Goal: Information Seeking & Learning: Learn about a topic

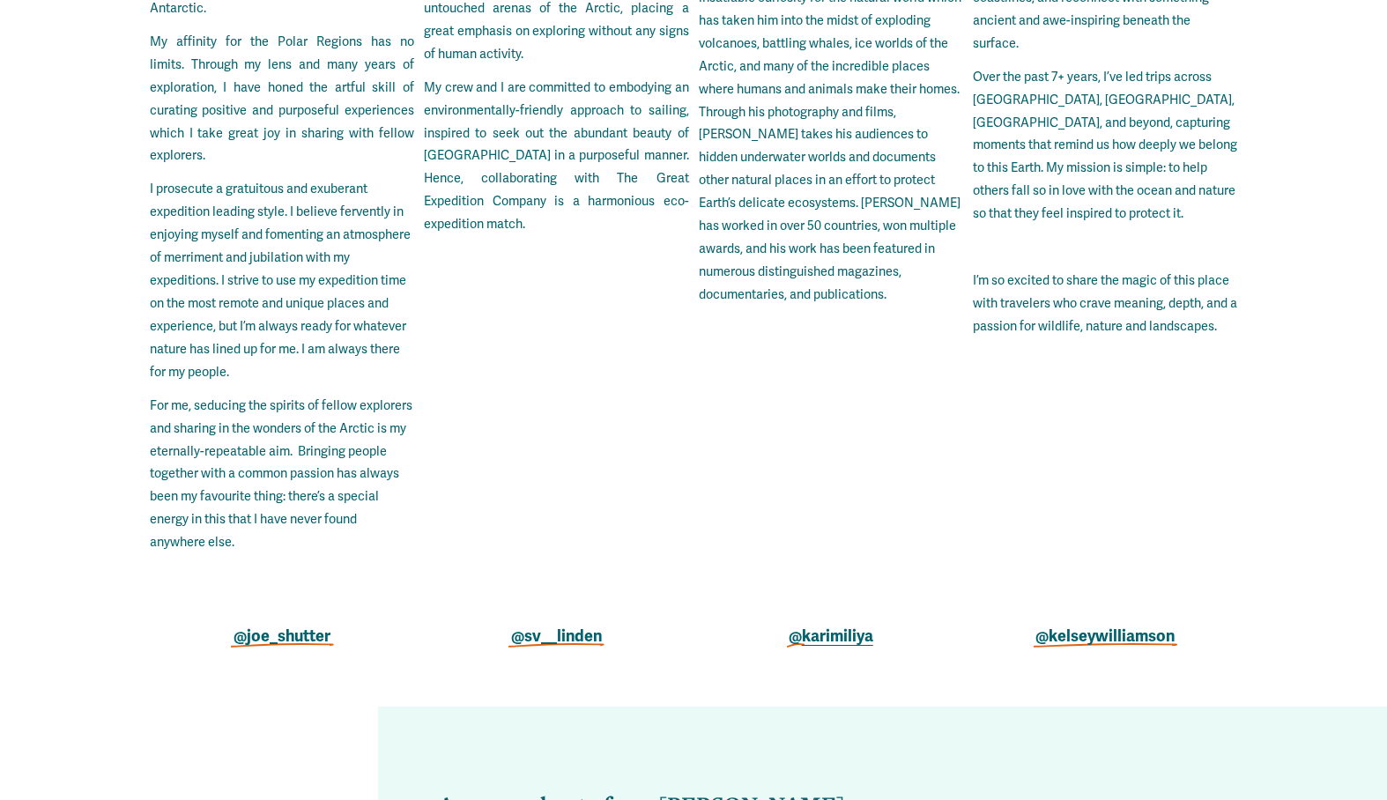
scroll to position [4541, 0]
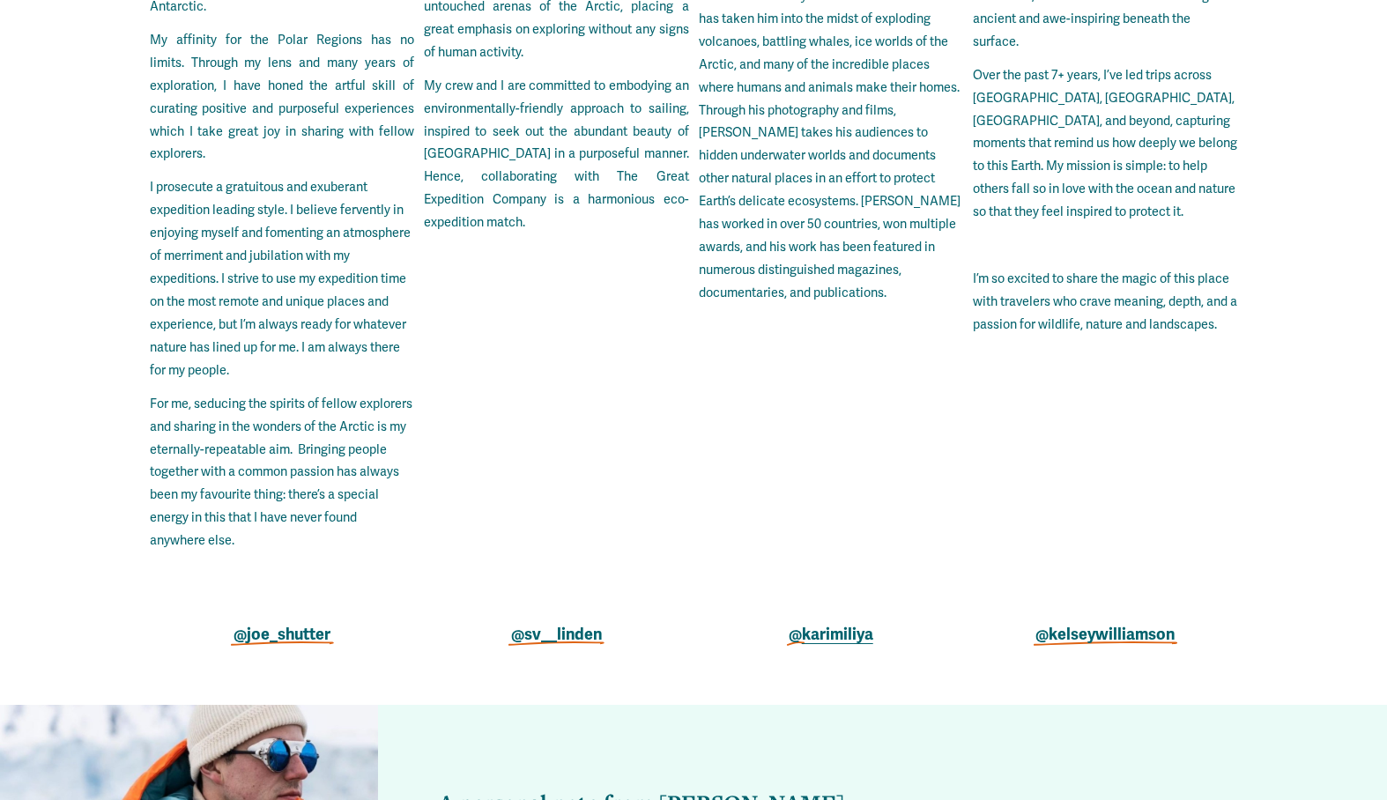
click at [1091, 625] on strong "@kelseywilliamson" at bounding box center [1104, 634] width 139 height 19
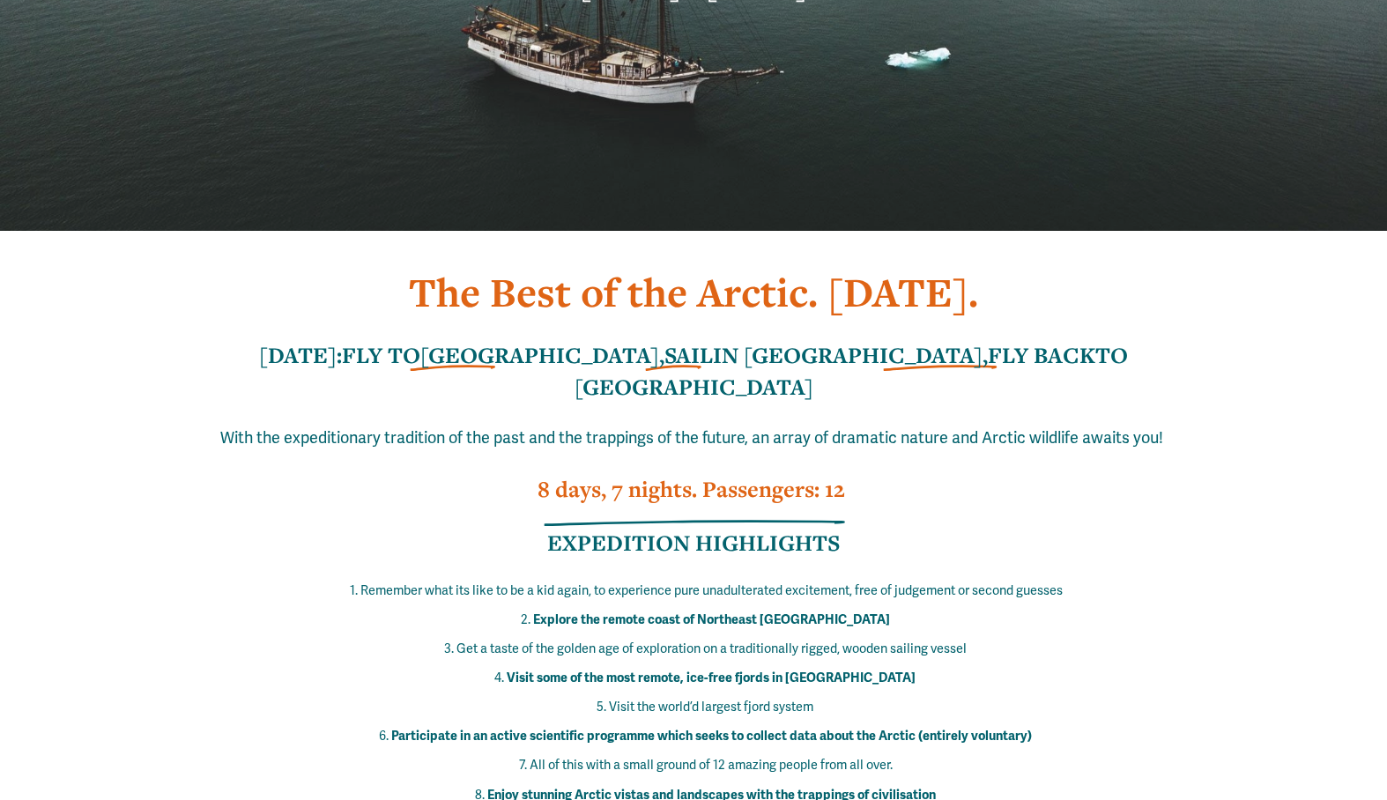
scroll to position [0, 0]
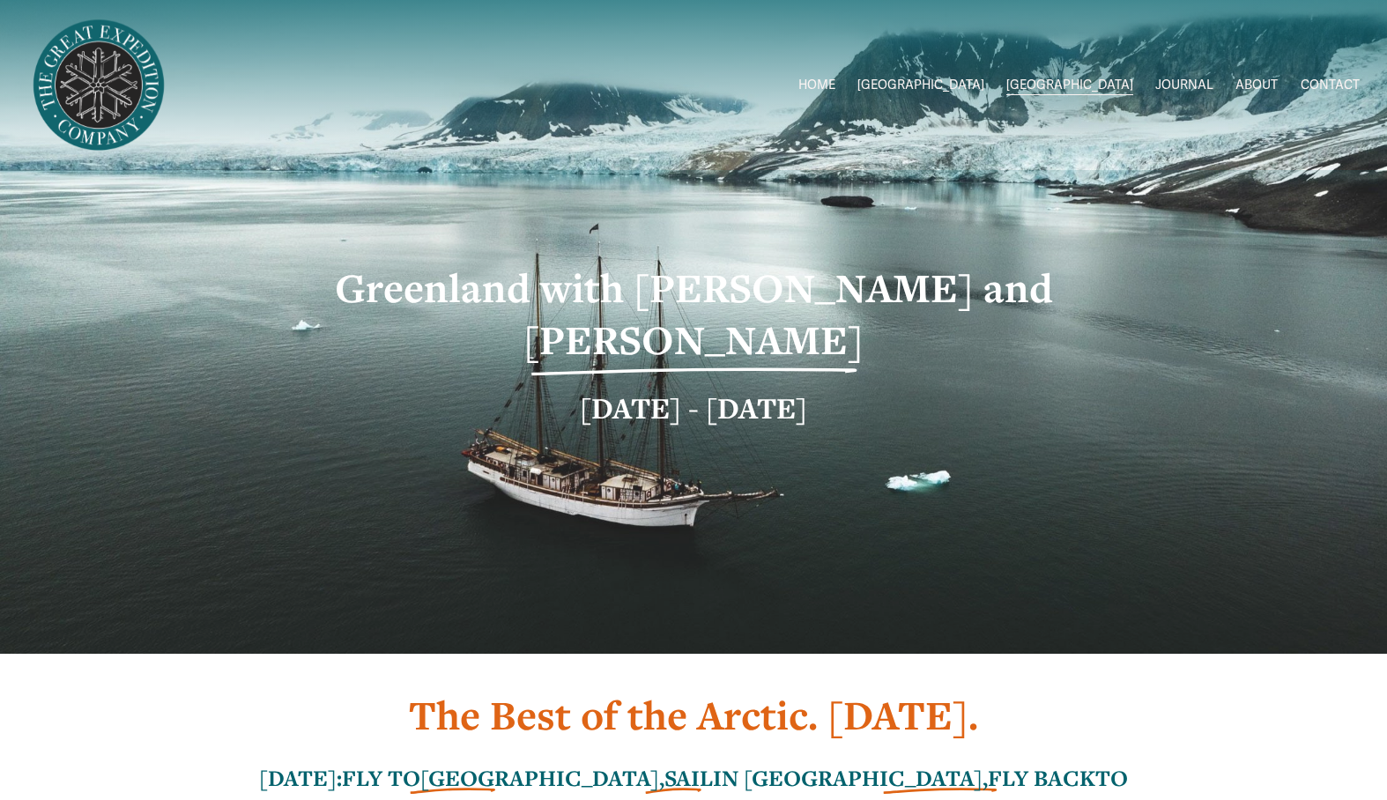
click at [0, 0] on span "2026 Expeditions" at bounding box center [0, 0] width 0 height 0
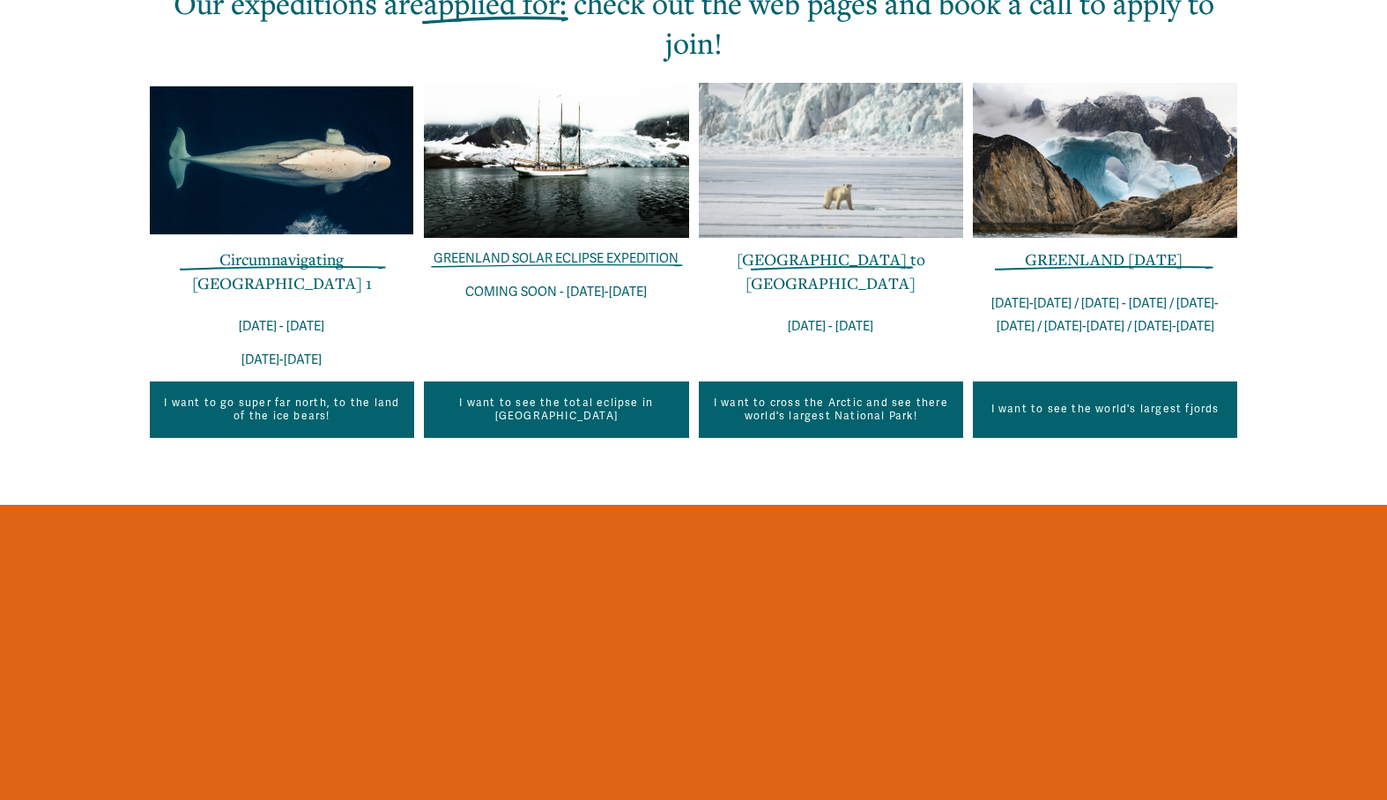
scroll to position [700, 0]
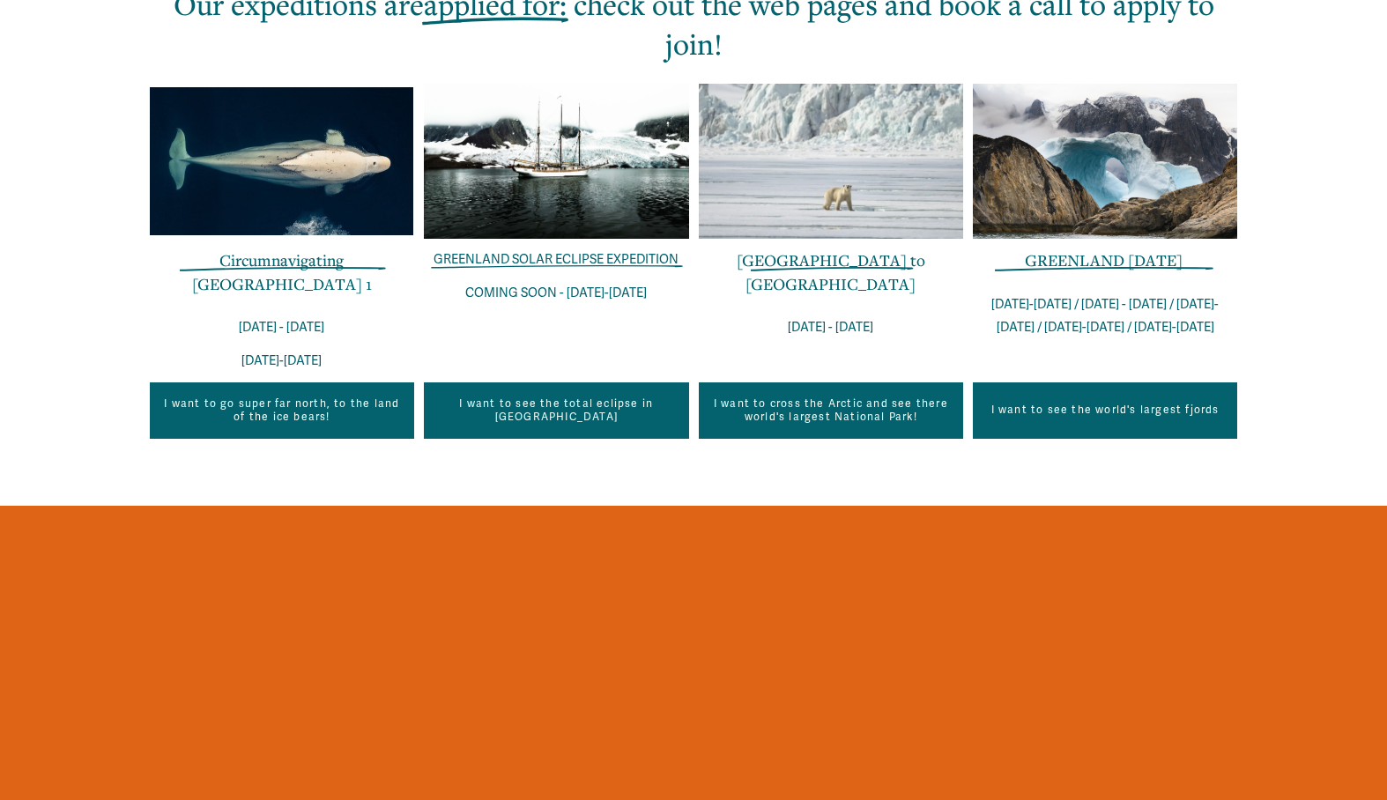
click at [1076, 255] on link "GREENLAND IN ONE WEEK" at bounding box center [1104, 259] width 158 height 21
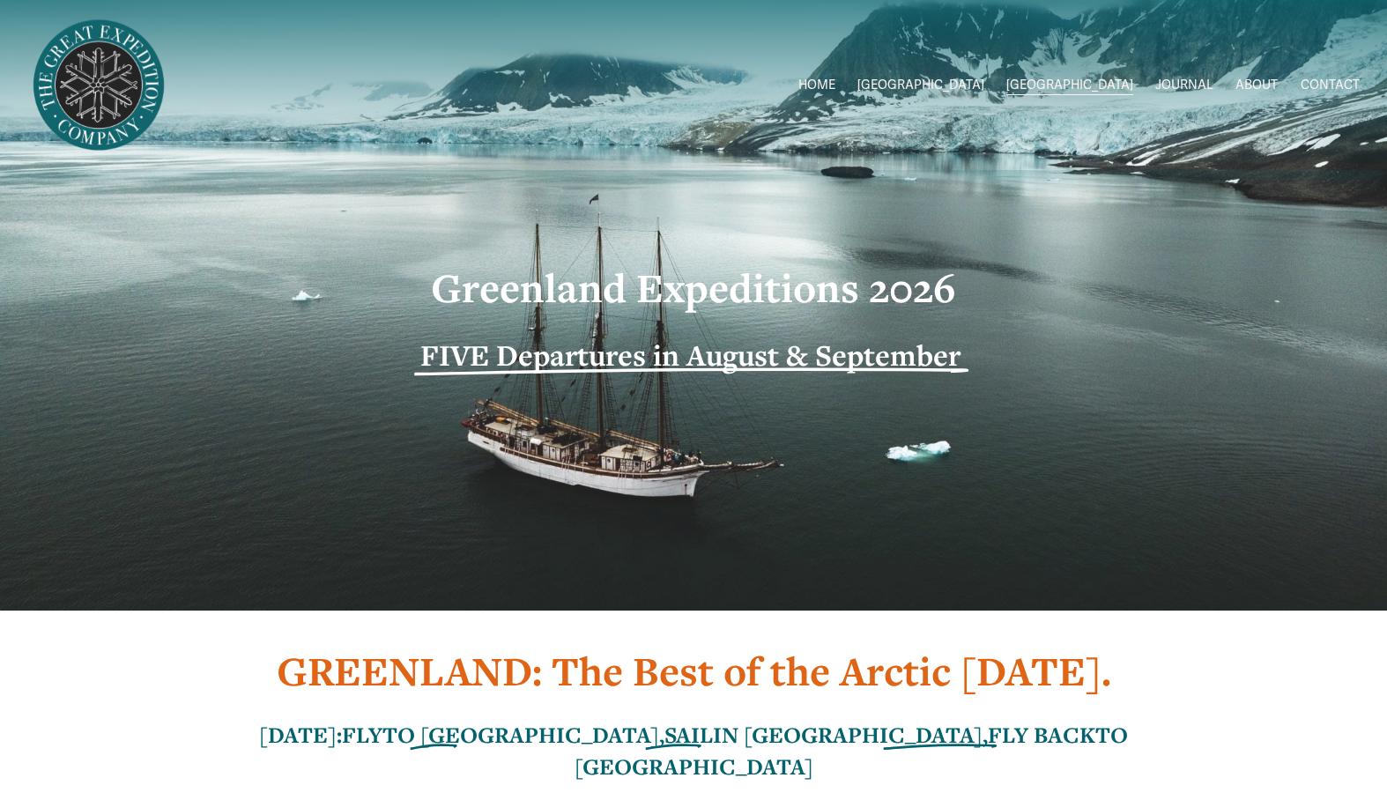
click at [0, 0] on span "Greenland W/[PERSON_NAME] 26'" at bounding box center [0, 0] width 0 height 0
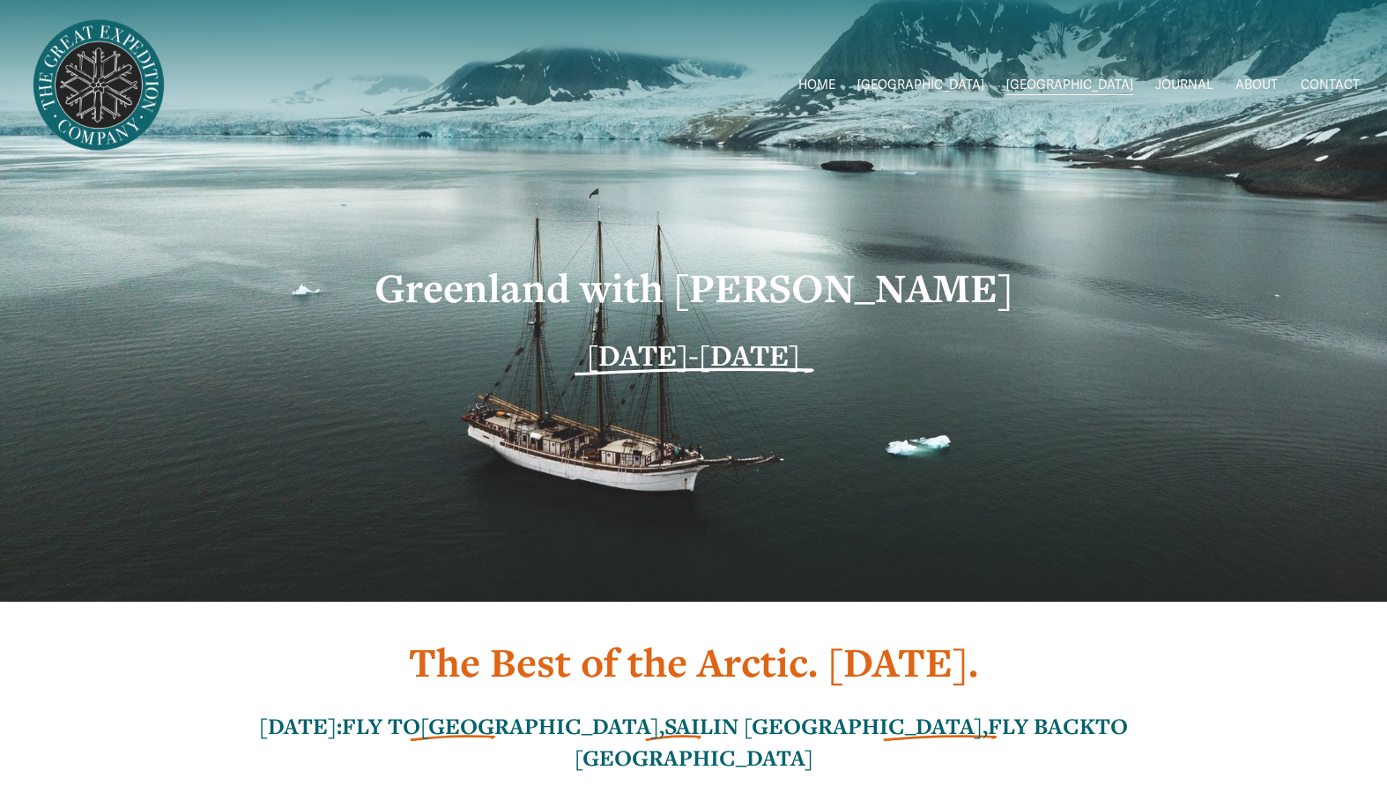
click at [0, 0] on span "Greenland W/[PERSON_NAME]" at bounding box center [0, 0] width 0 height 0
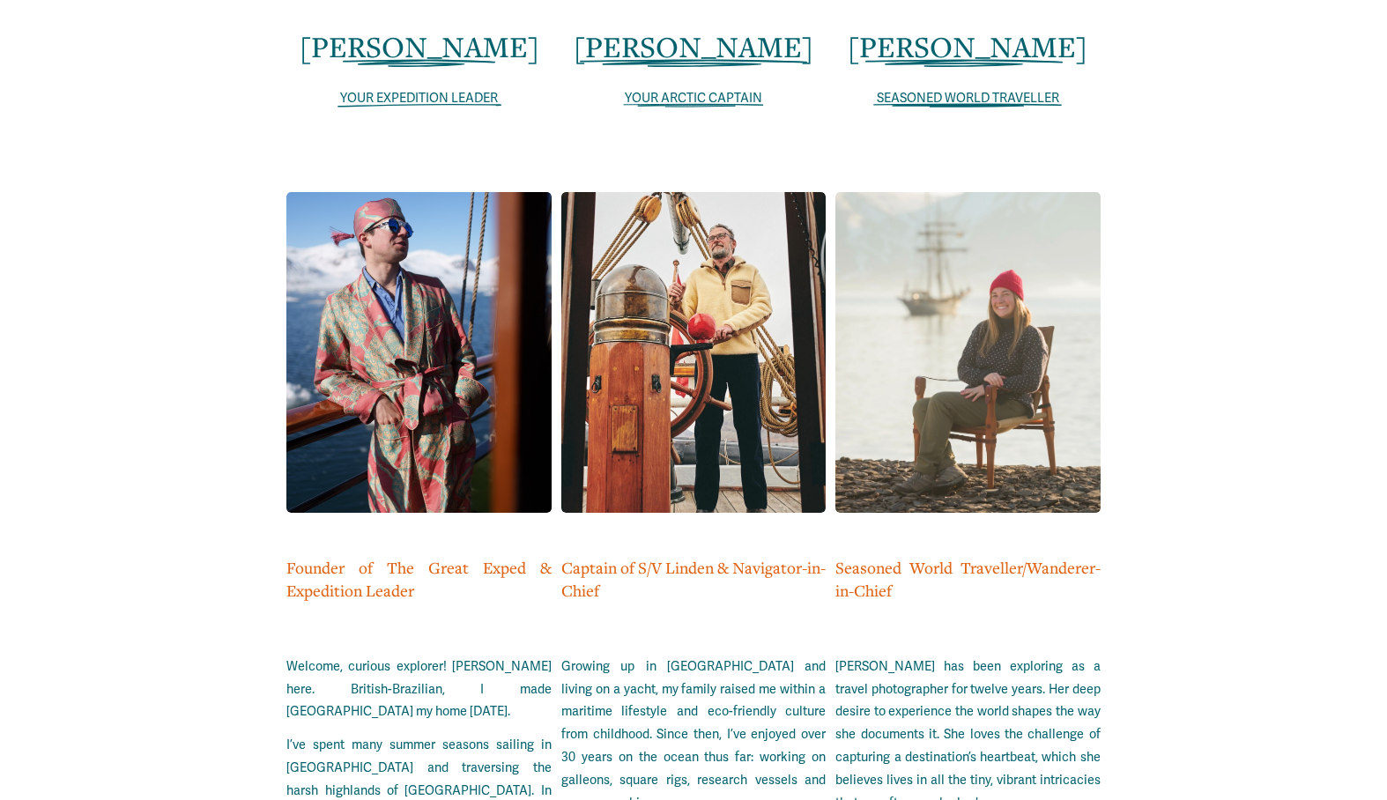
scroll to position [3558, 0]
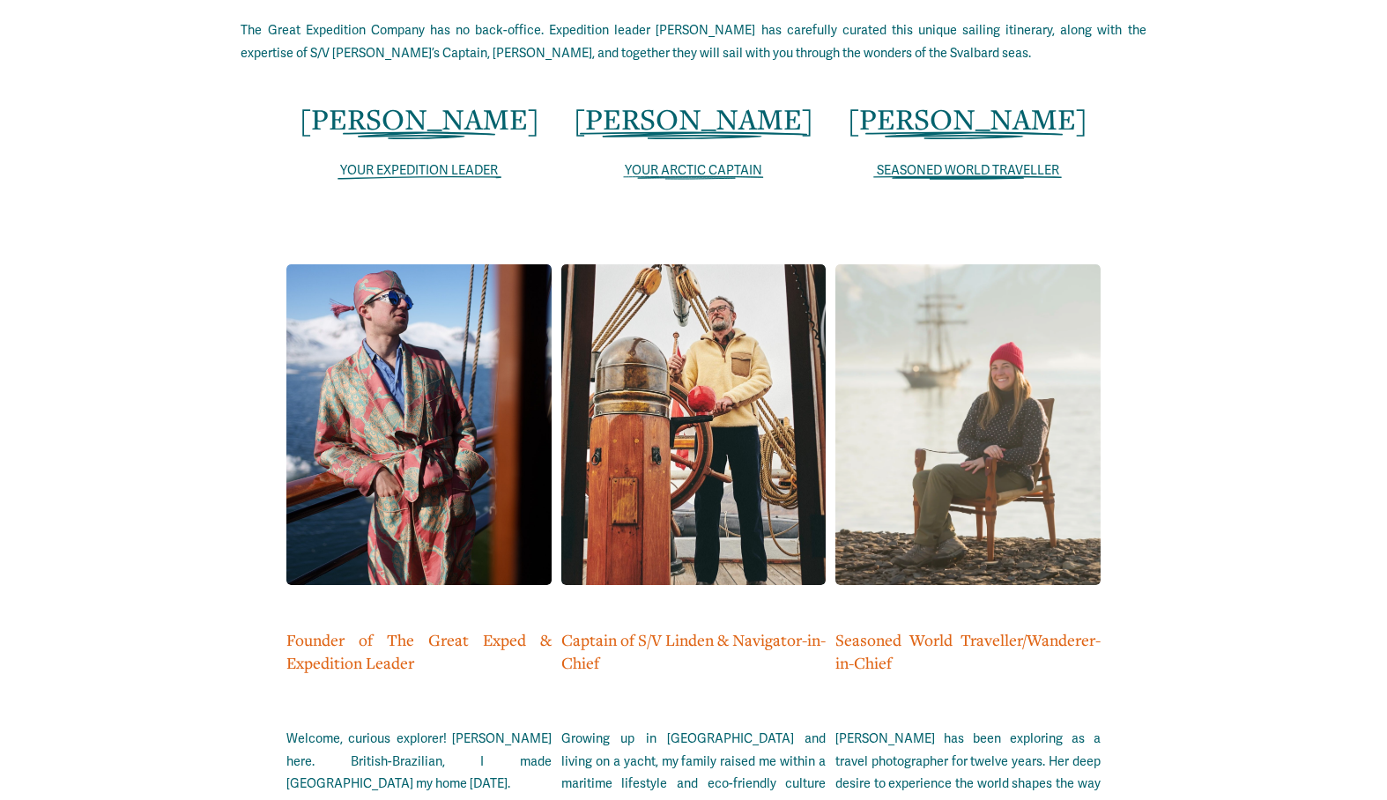
click at [976, 163] on span "SEASONED WORLD TRAVELLER" at bounding box center [968, 170] width 182 height 15
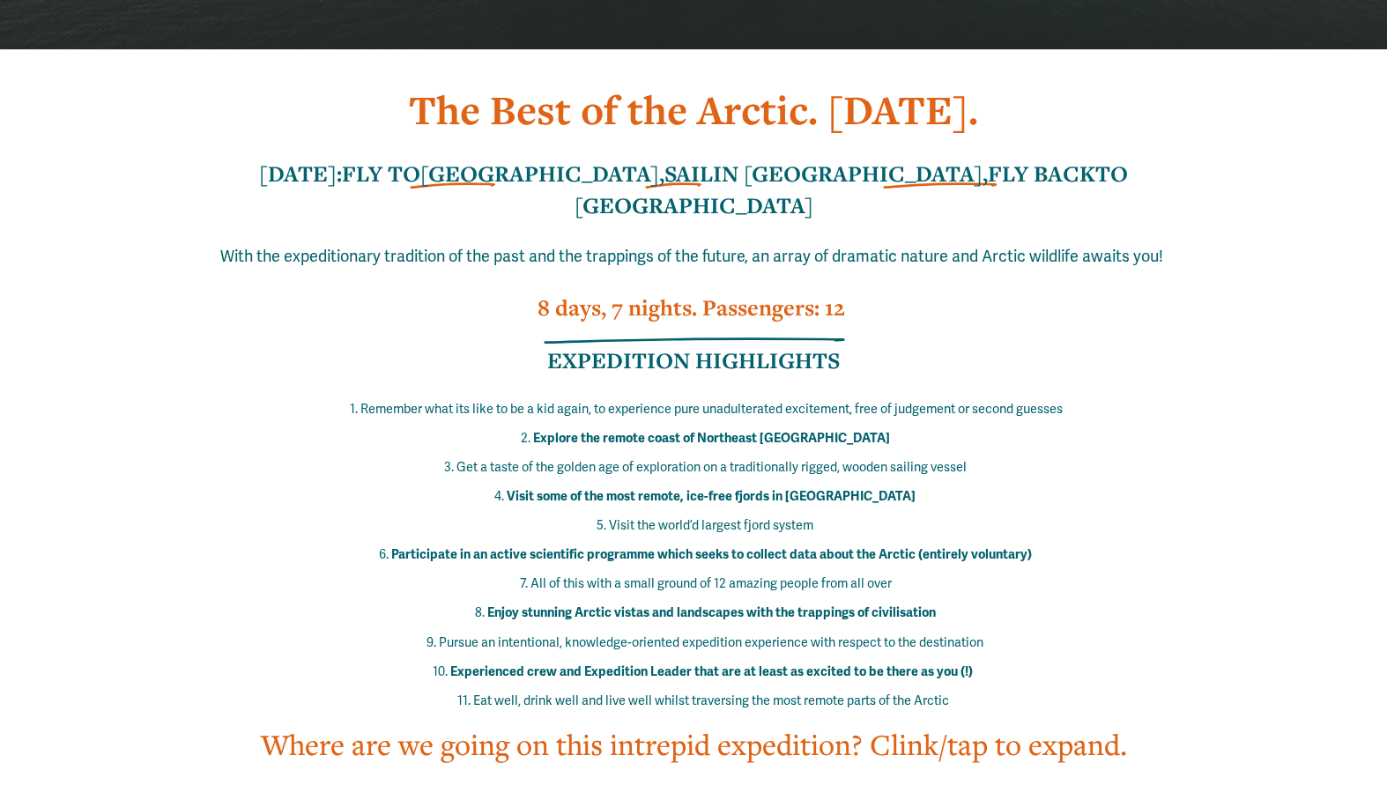
scroll to position [0, 0]
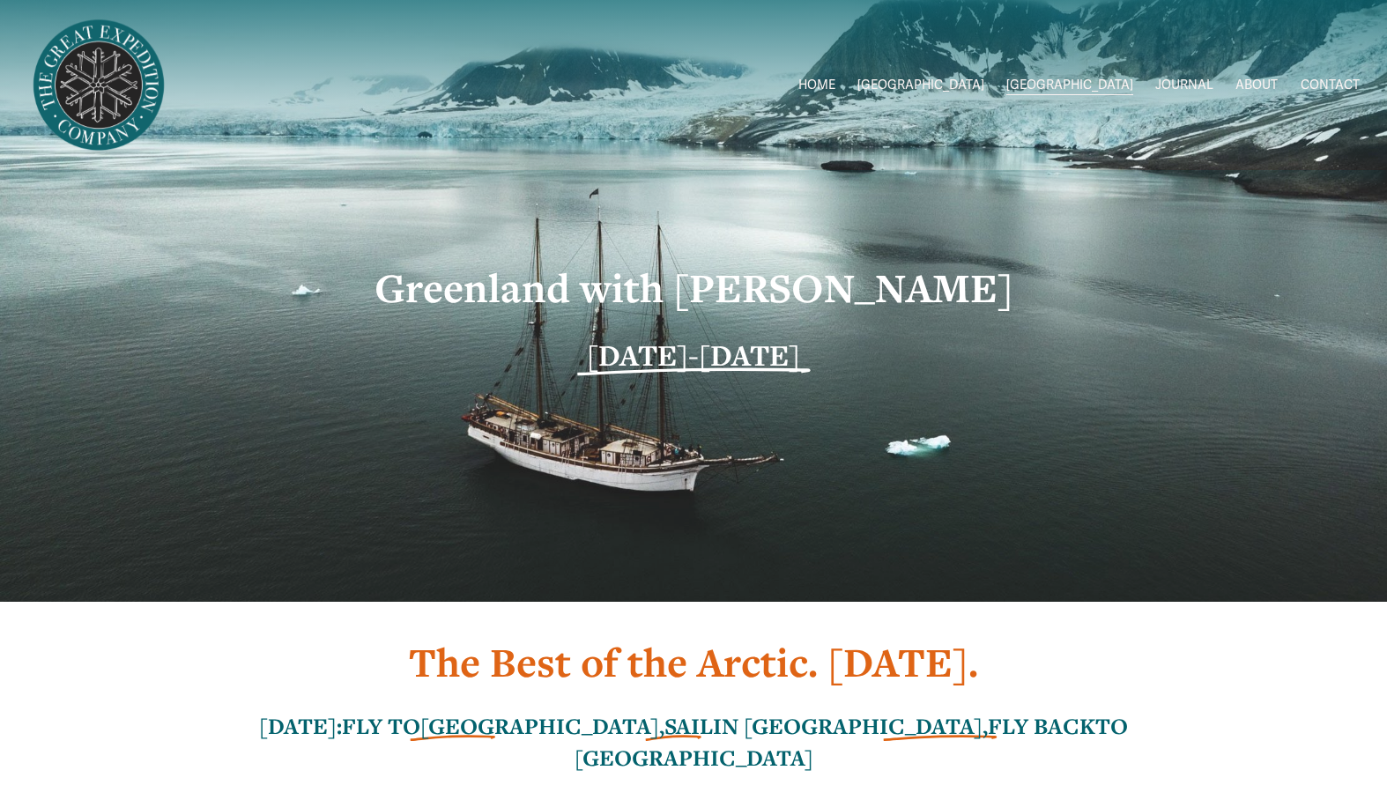
click at [0, 0] on span "Greenland W/Drew" at bounding box center [0, 0] width 0 height 0
